Goal: Find specific page/section: Find specific page/section

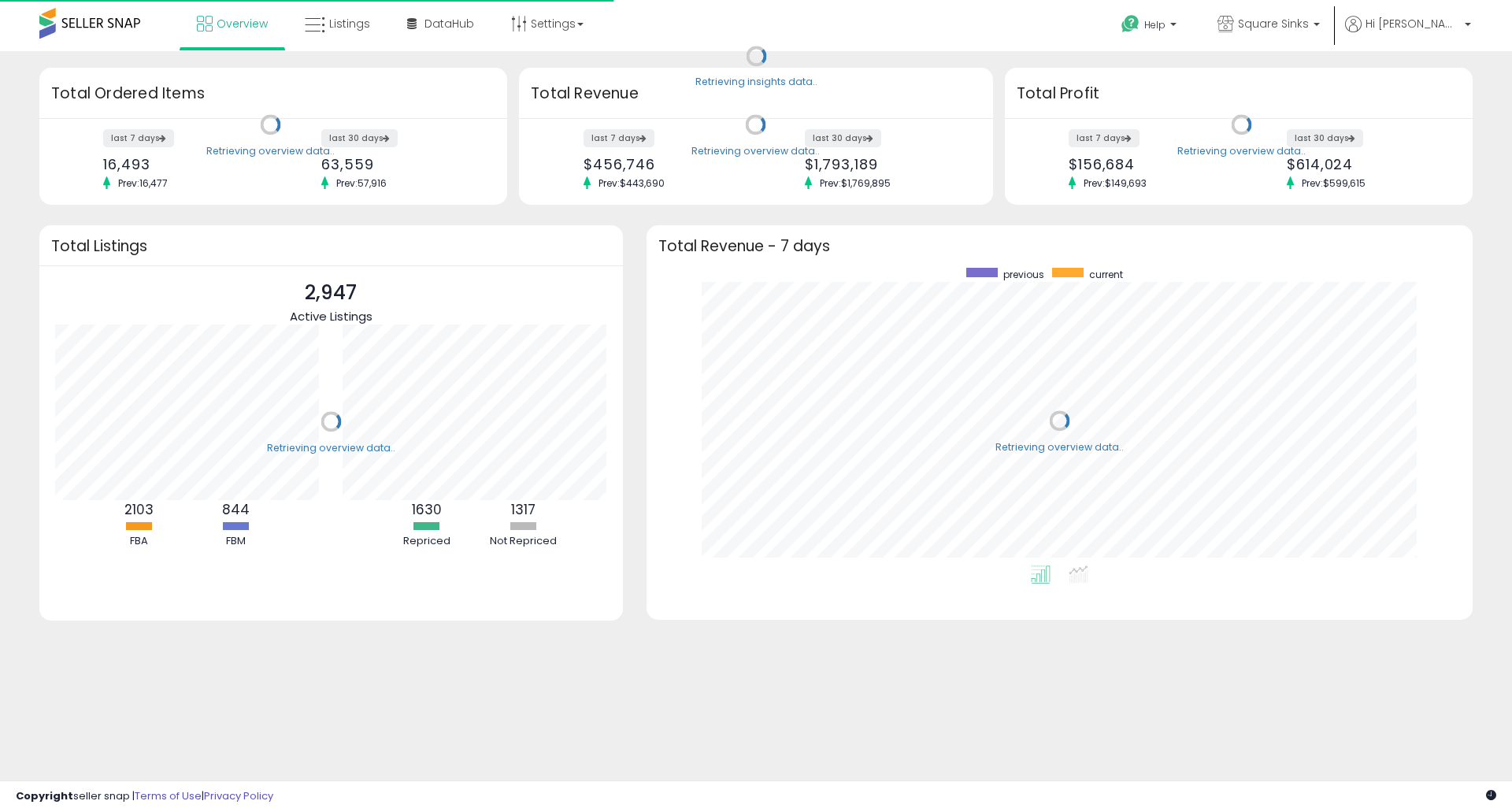
scroll to position [298, 795]
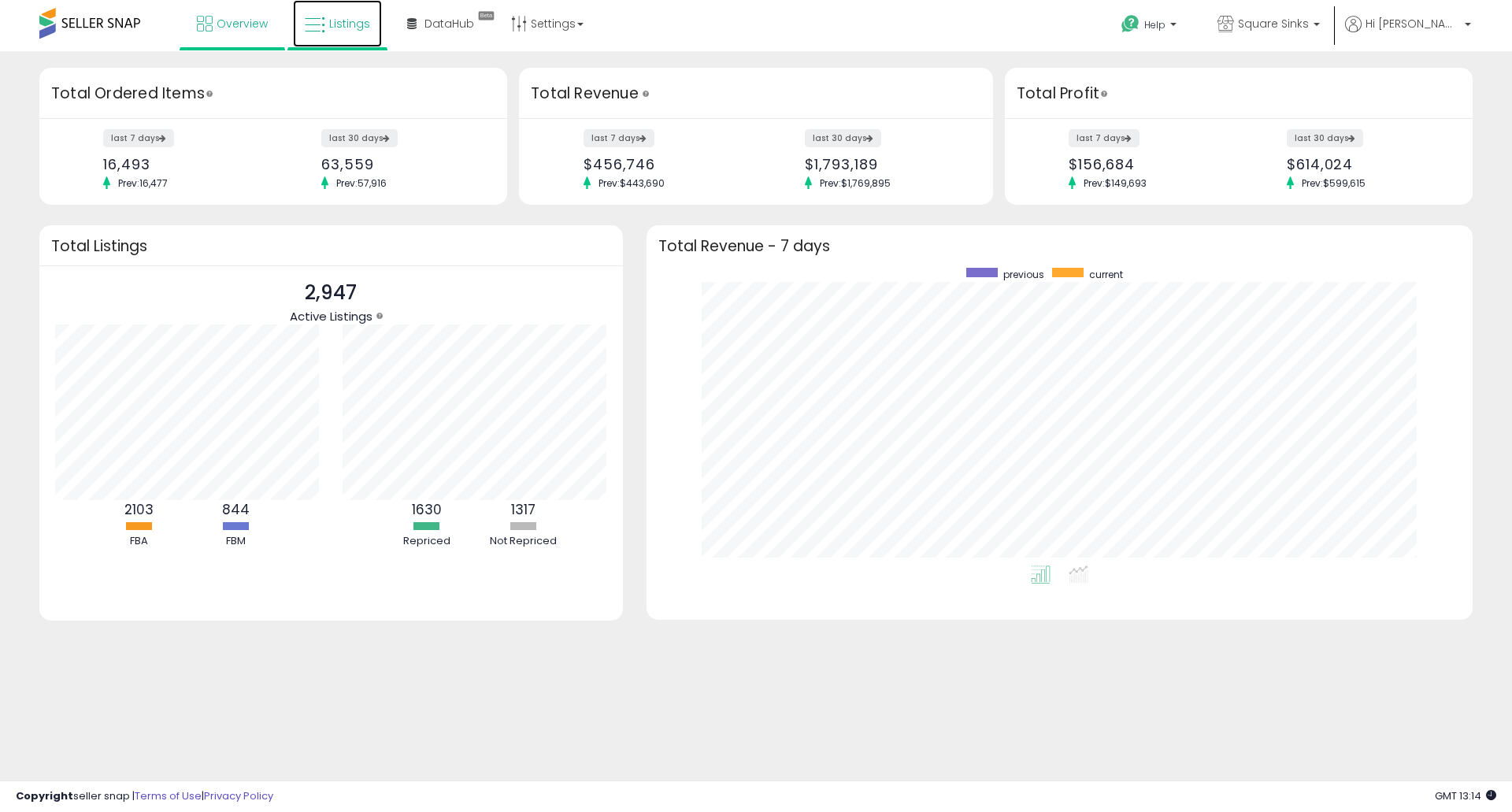
click at [350, 22] on span "Listings" at bounding box center [349, 24] width 41 height 16
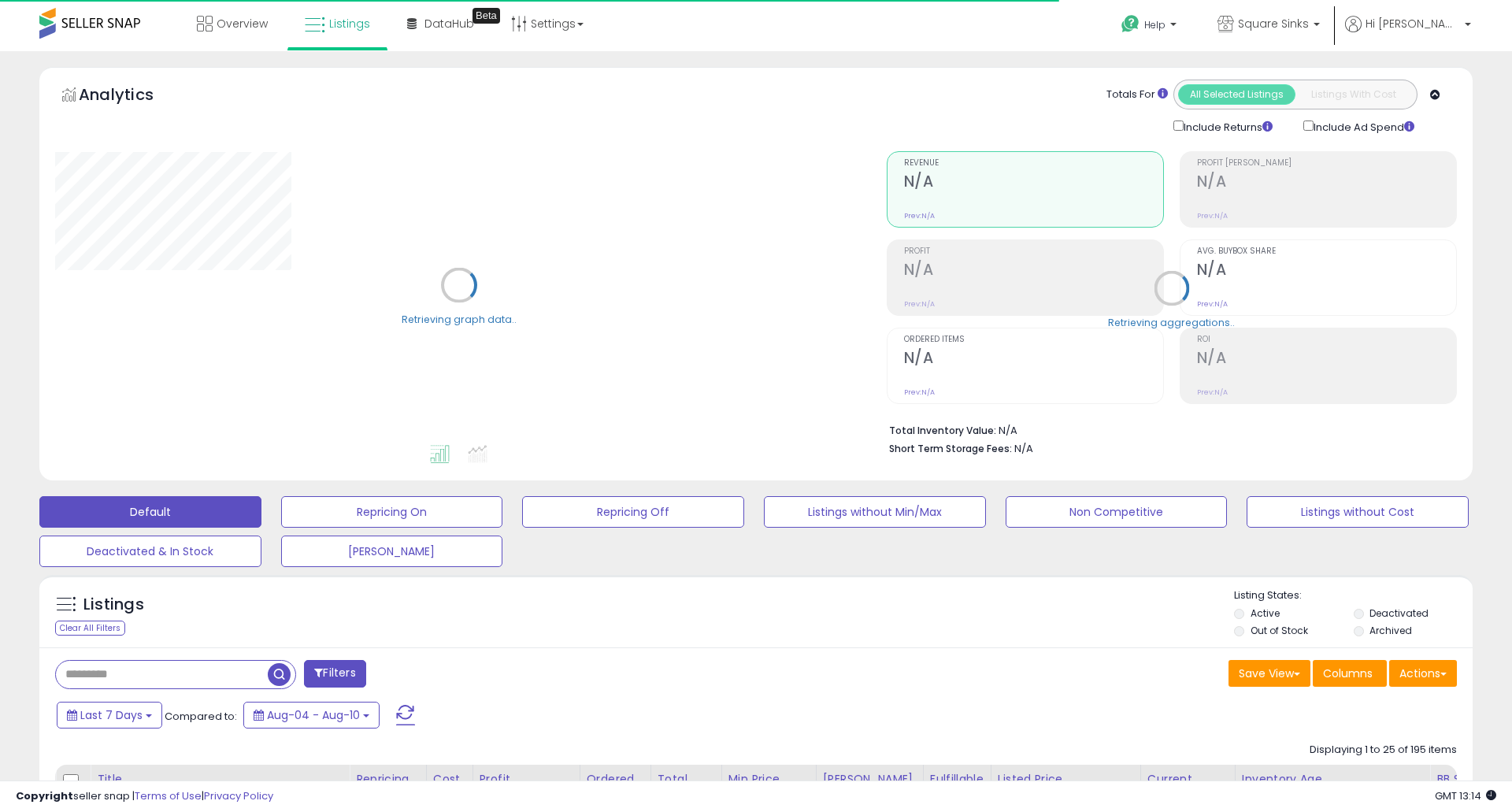
type input "*******"
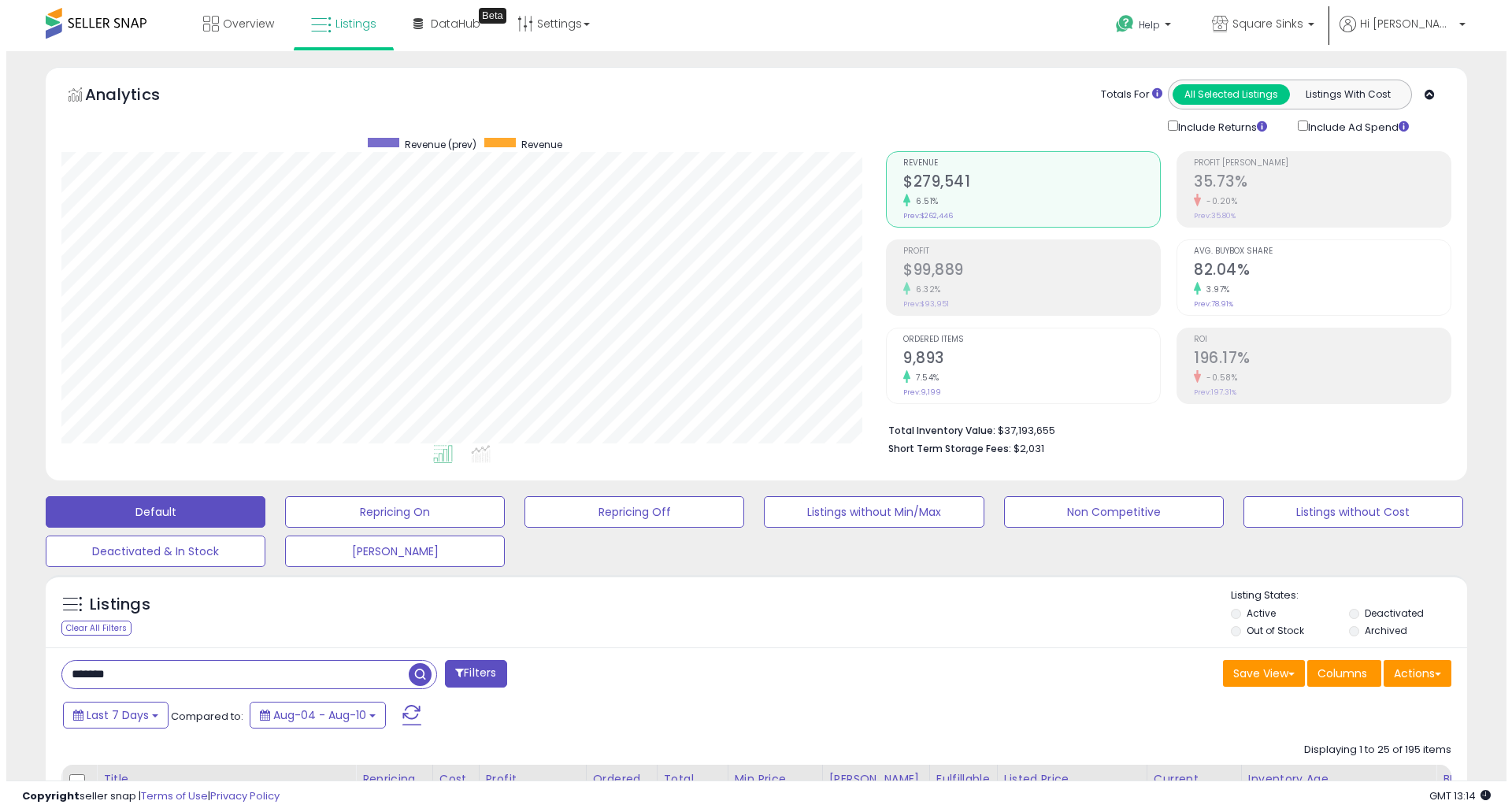
scroll to position [323, 824]
drag, startPoint x: 114, startPoint y: 675, endPoint x: 0, endPoint y: 654, distance: 115.9
click at [86, 682] on input "text" at bounding box center [229, 674] width 347 height 28
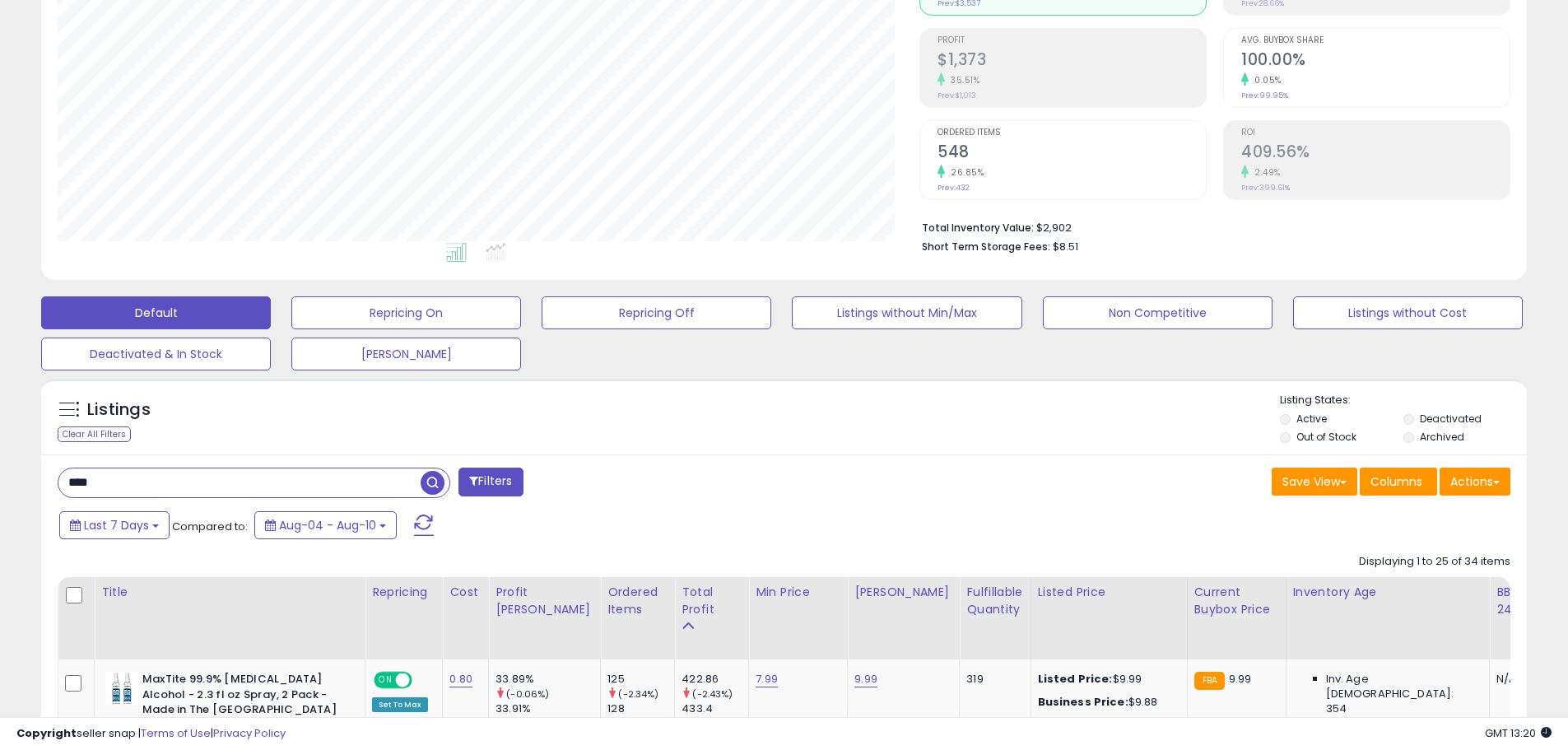
scroll to position [247, 0]
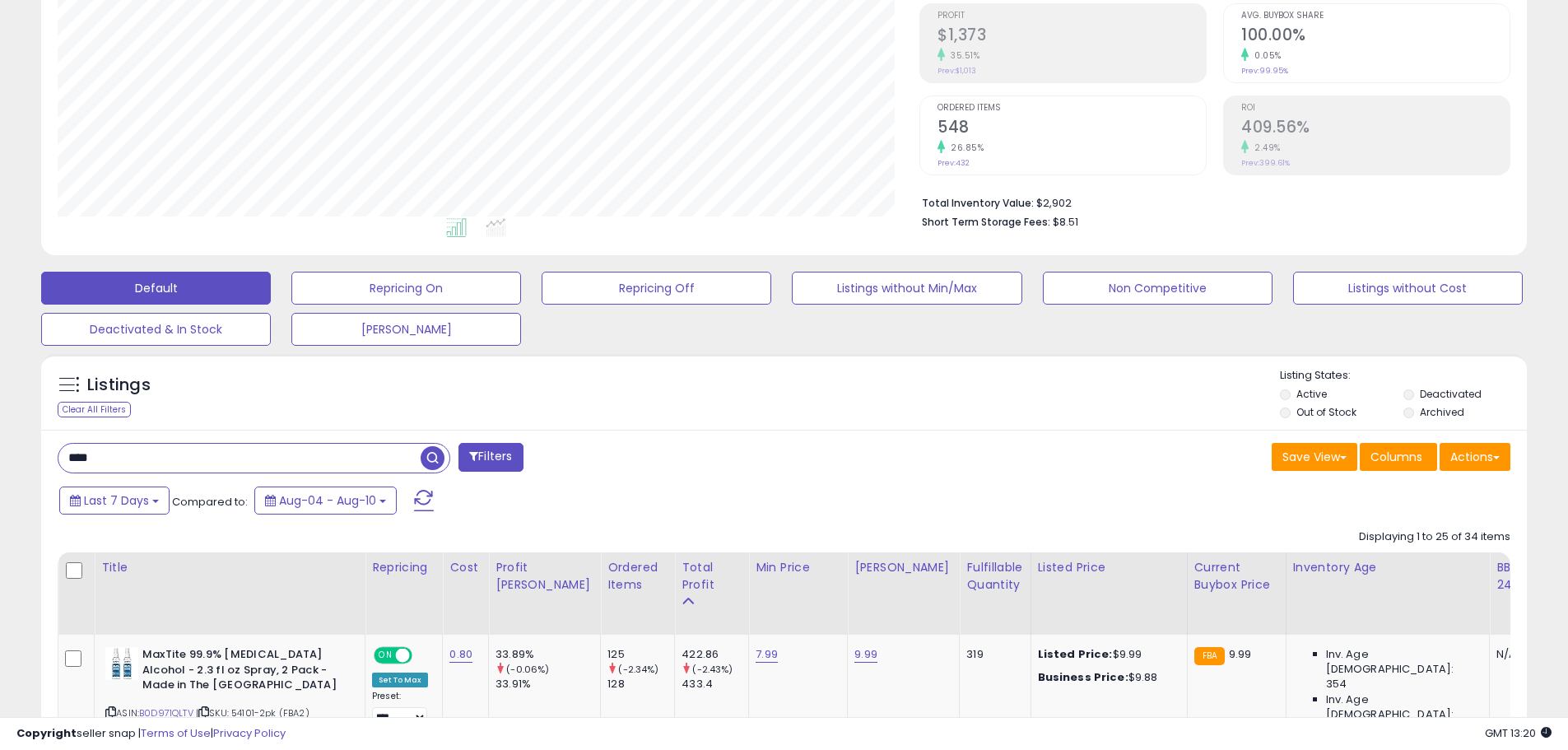
drag, startPoint x: 101, startPoint y: 453, endPoint x: 2, endPoint y: 470, distance: 100.4
type input "*******"
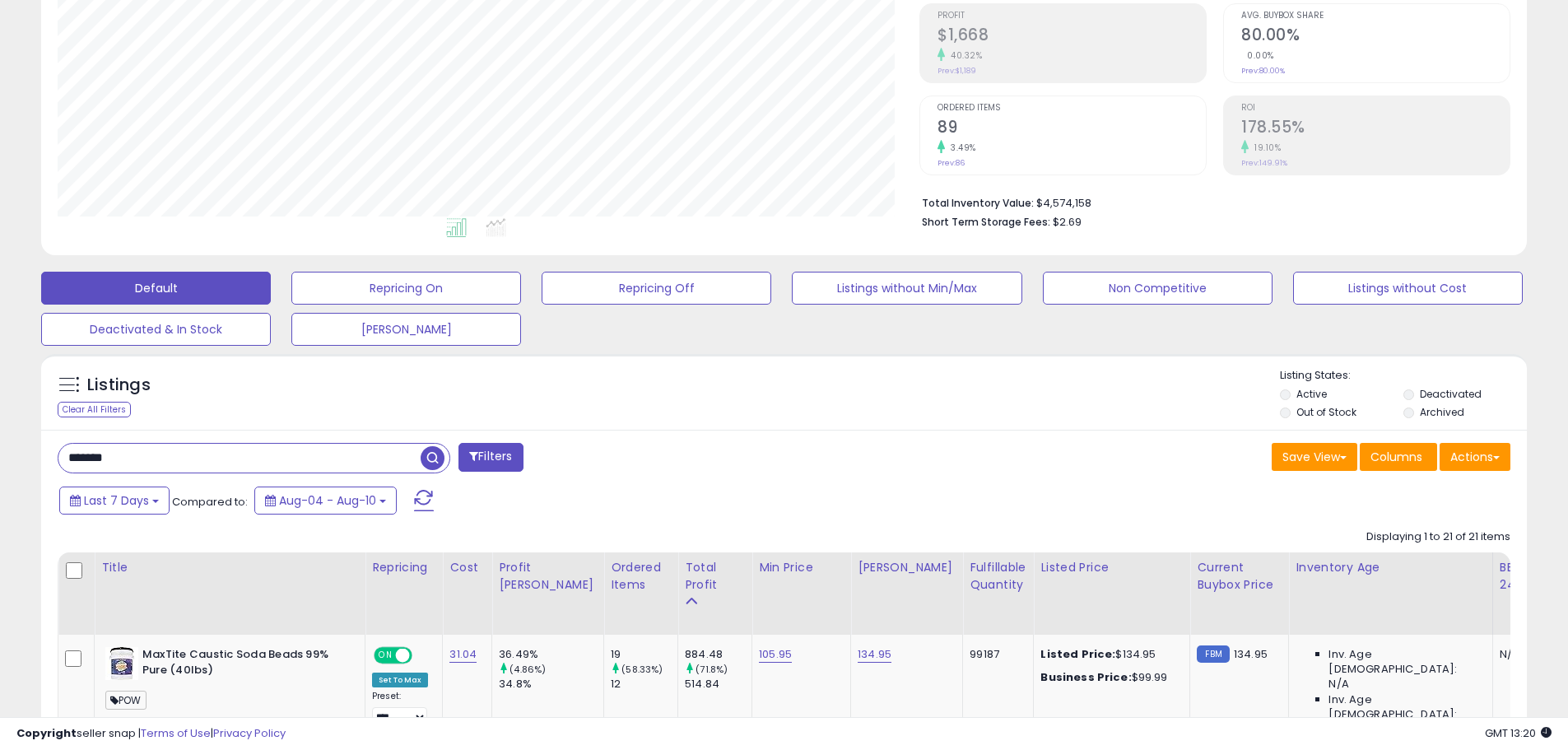
scroll to position [0, 0]
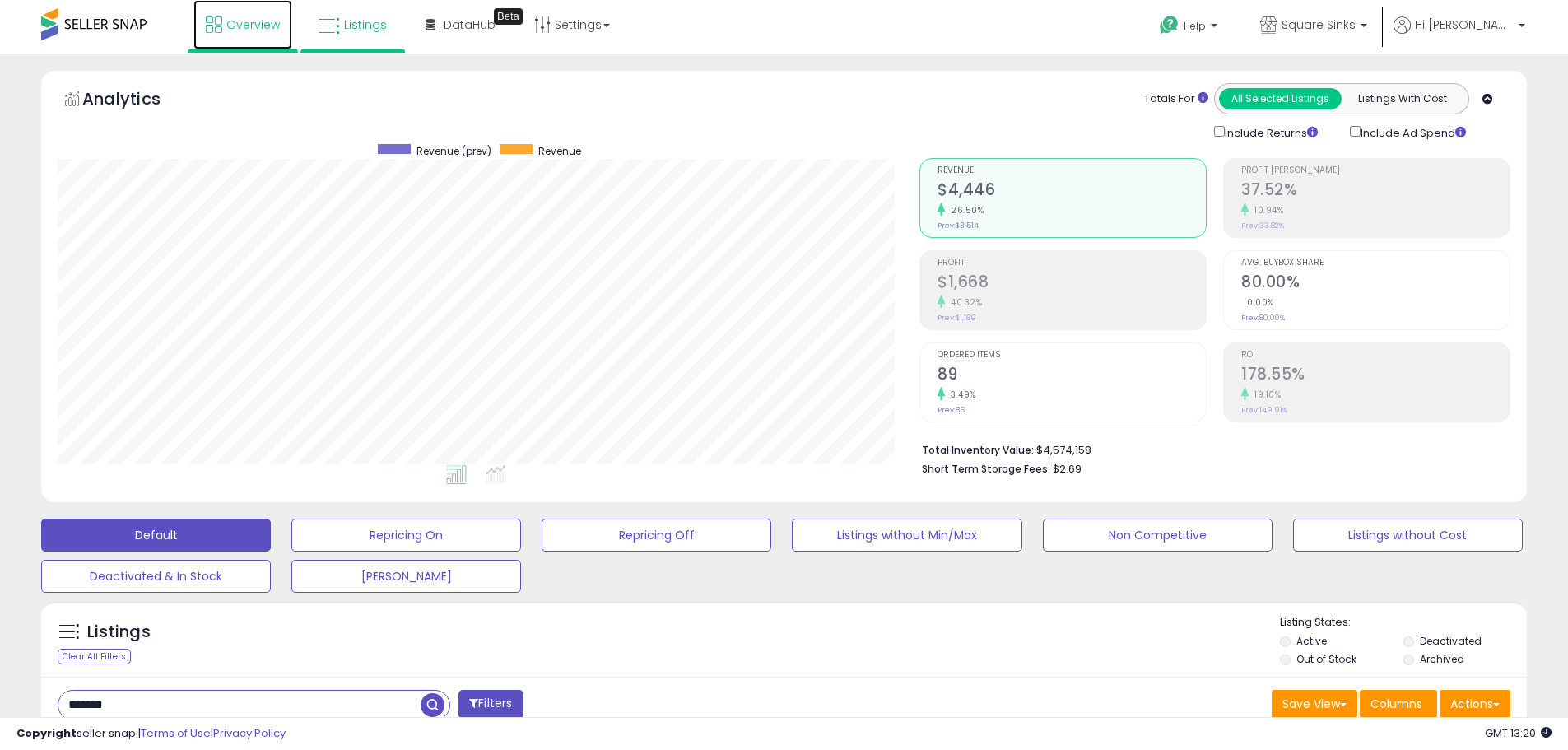
click at [253, 22] on span "Overview" at bounding box center [253, 25] width 54 height 17
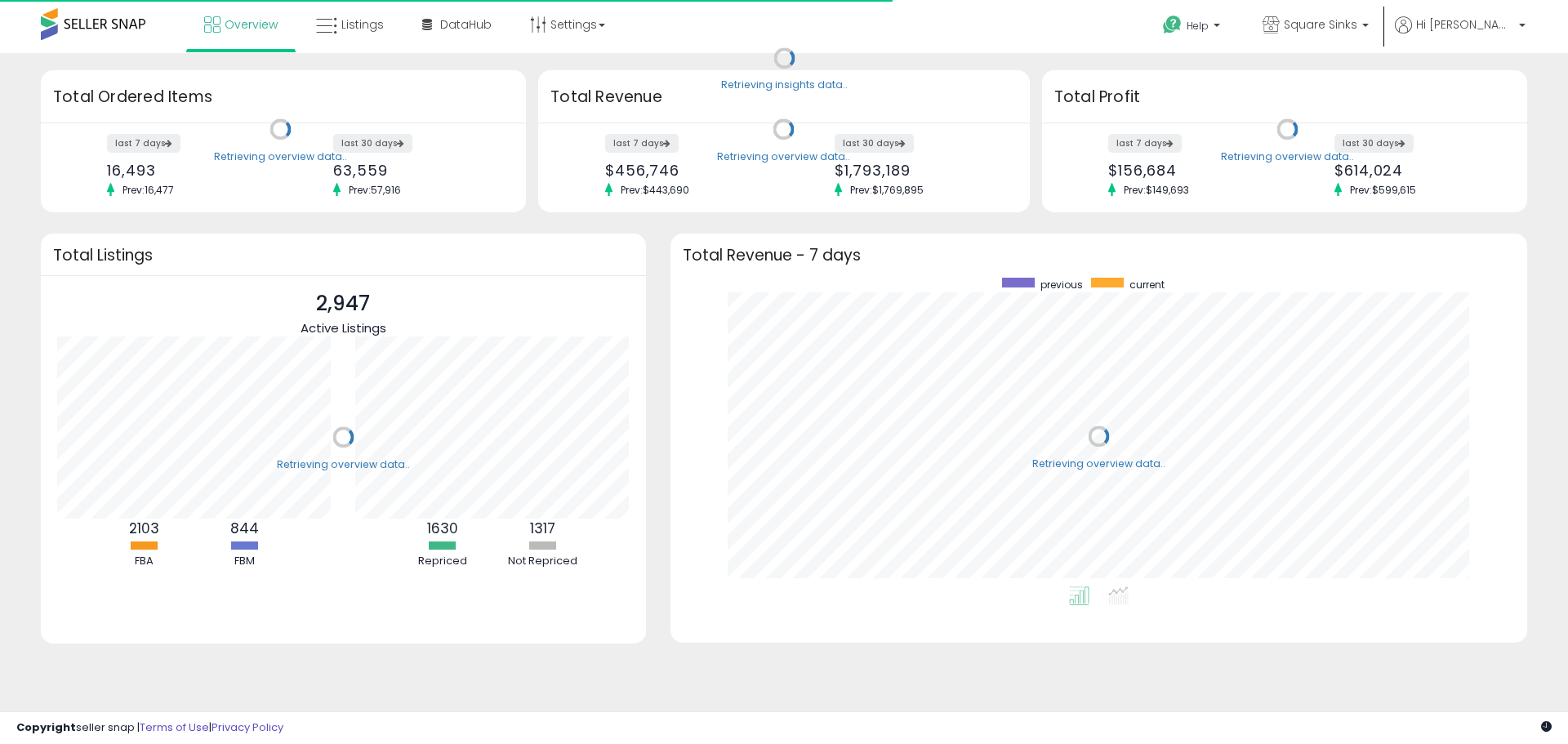
scroll to position [309, 824]
